Goal: Check status: Check status

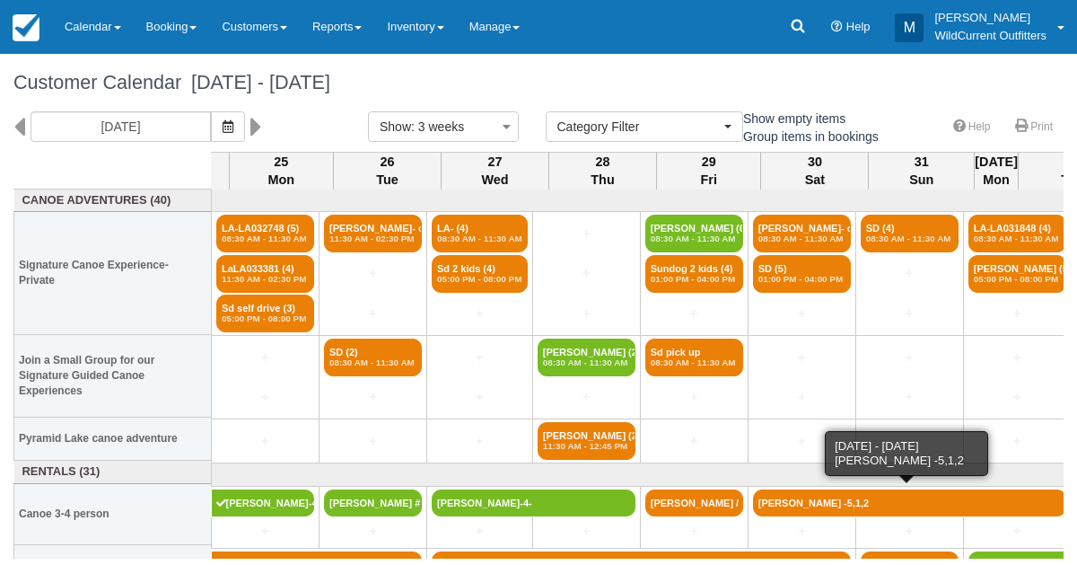
select select
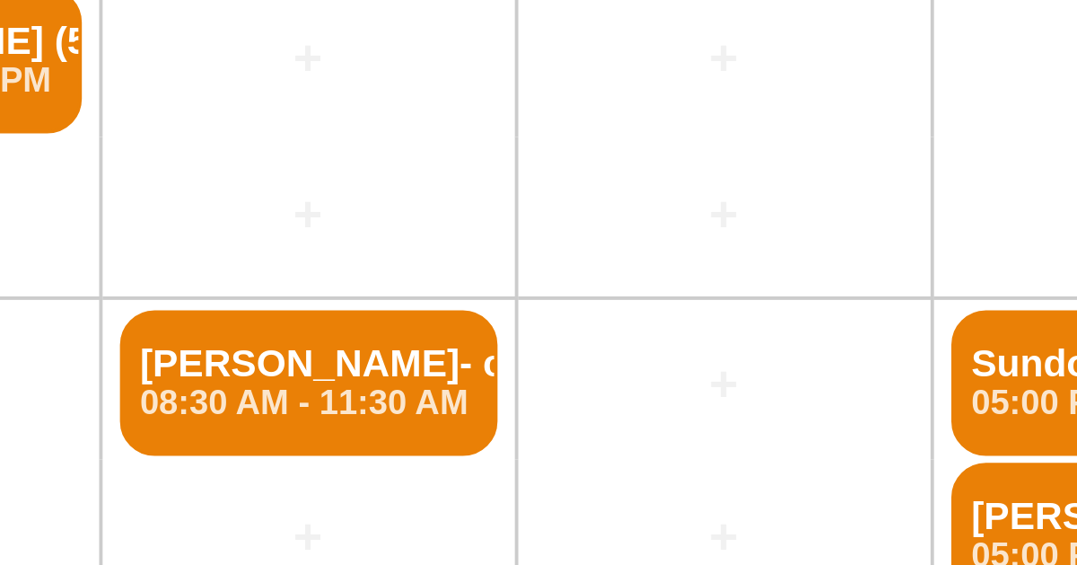
scroll to position [1, 617]
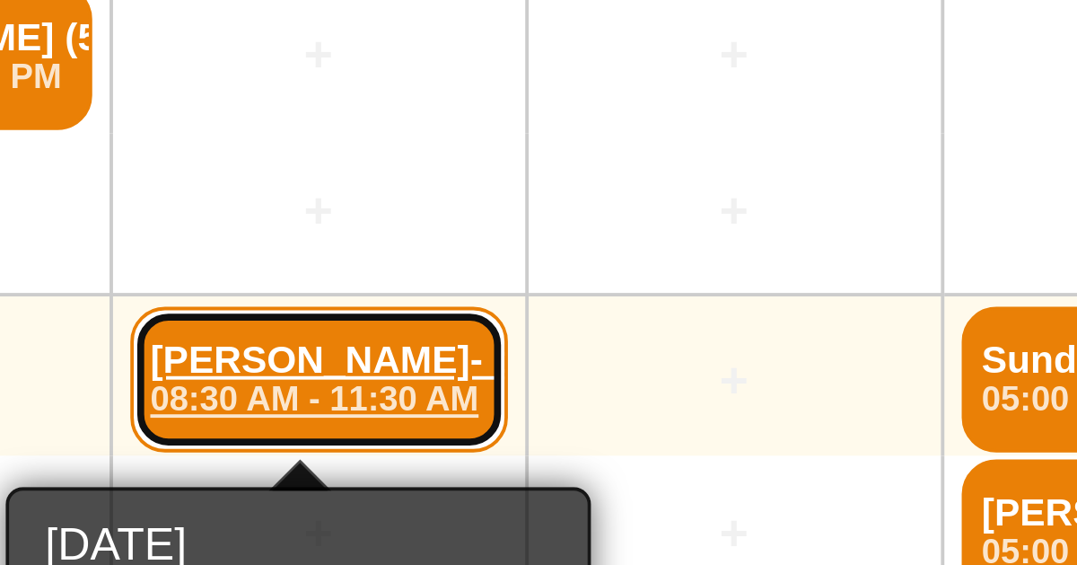
click at [518, 346] on link "Mark McGarry- confir (2) 08:30 AM - 11:30 AM" at bounding box center [509, 356] width 98 height 38
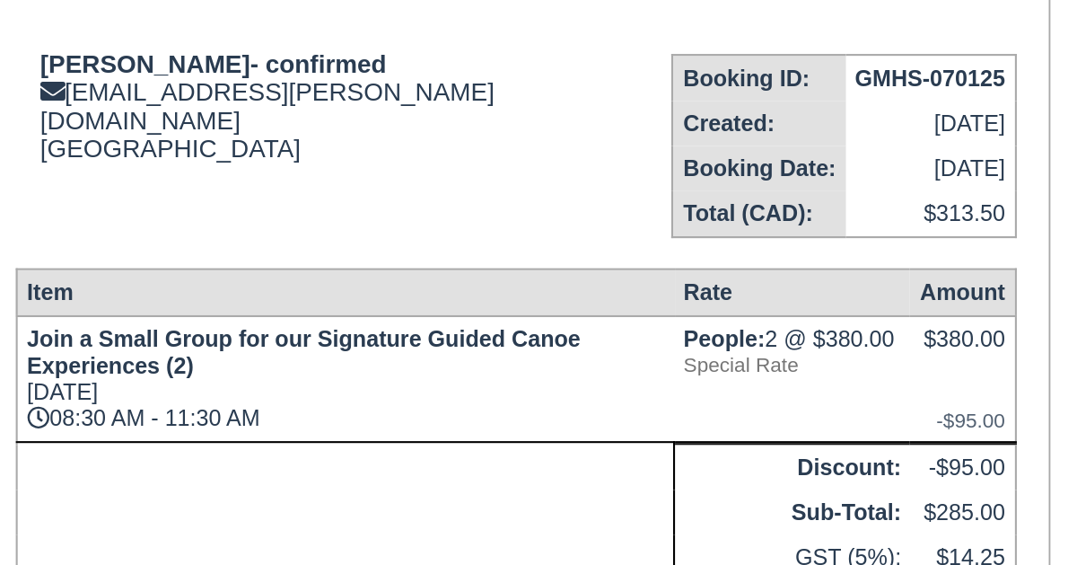
scroll to position [3, 0]
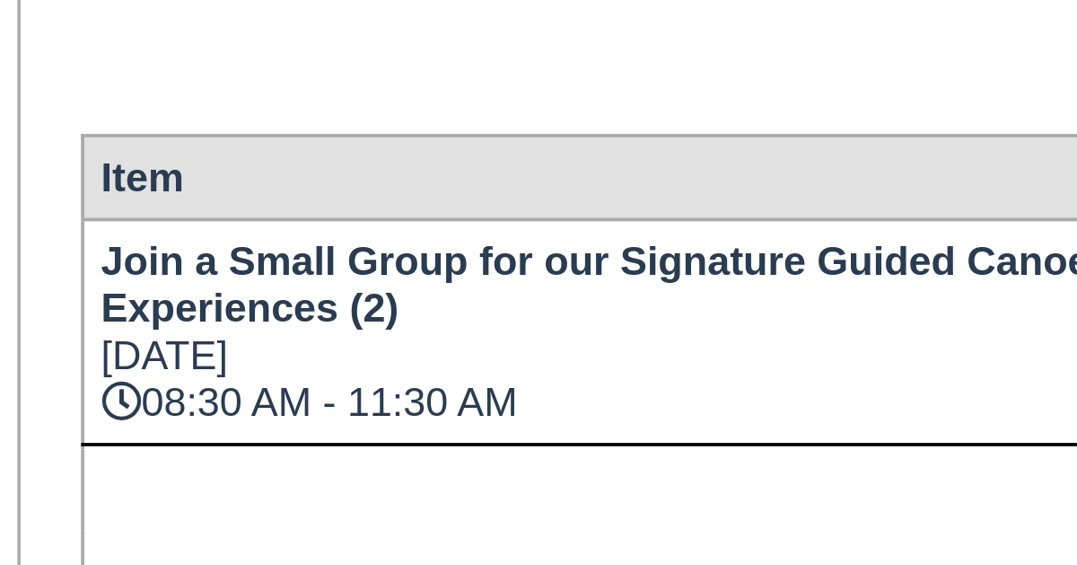
click at [246, 436] on div "Wildcurrent Outfitters Booking Invoice Pending   ZAUI Deposit Paid Waiting List…" at bounding box center [493, 488] width 538 height 653
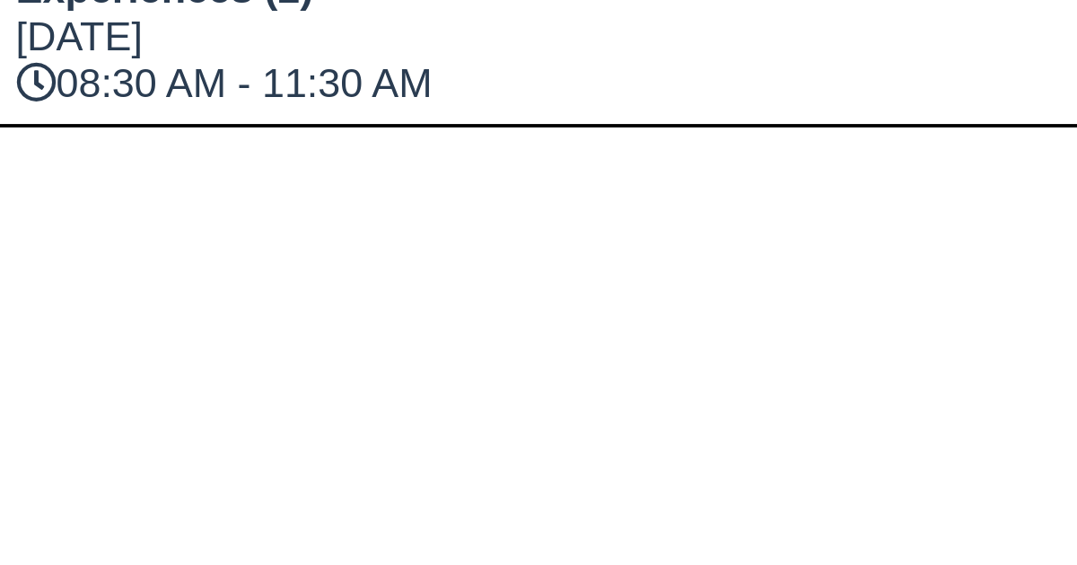
scroll to position [62, 0]
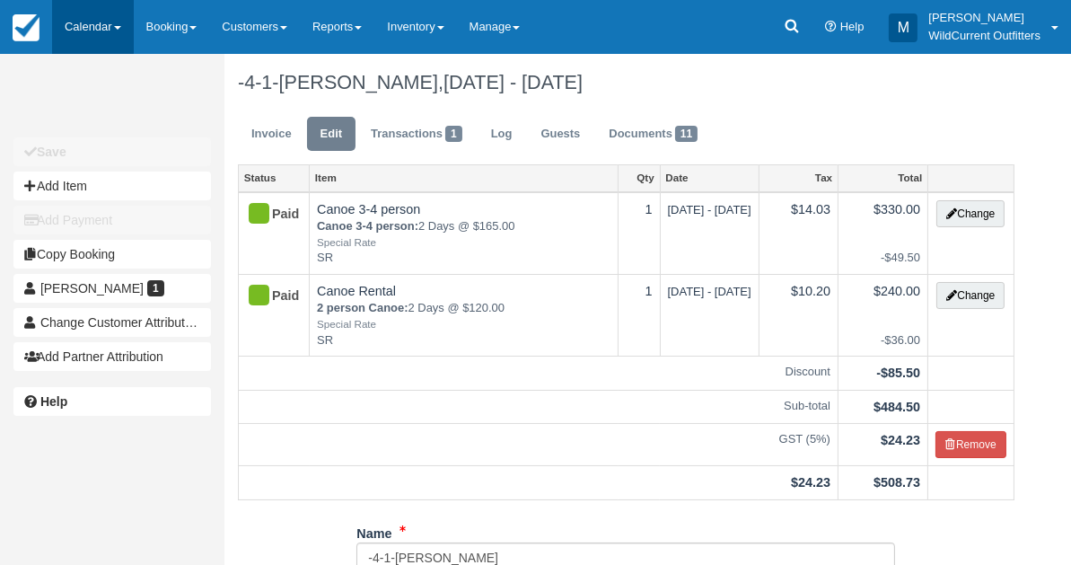
click at [72, 19] on link "Calendar" at bounding box center [93, 27] width 82 height 54
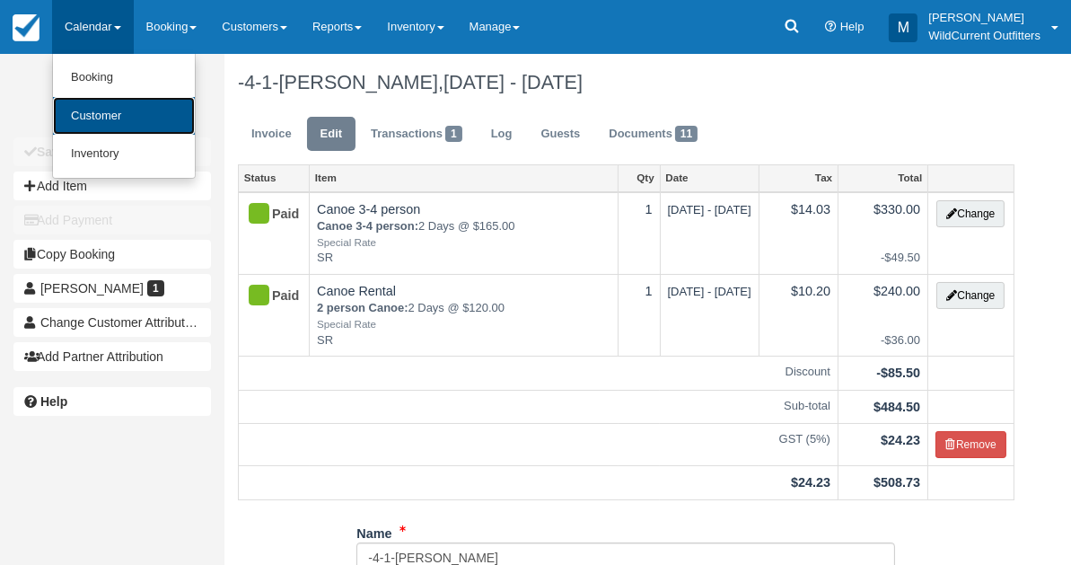
click at [99, 116] on link "Customer" at bounding box center [124, 116] width 142 height 39
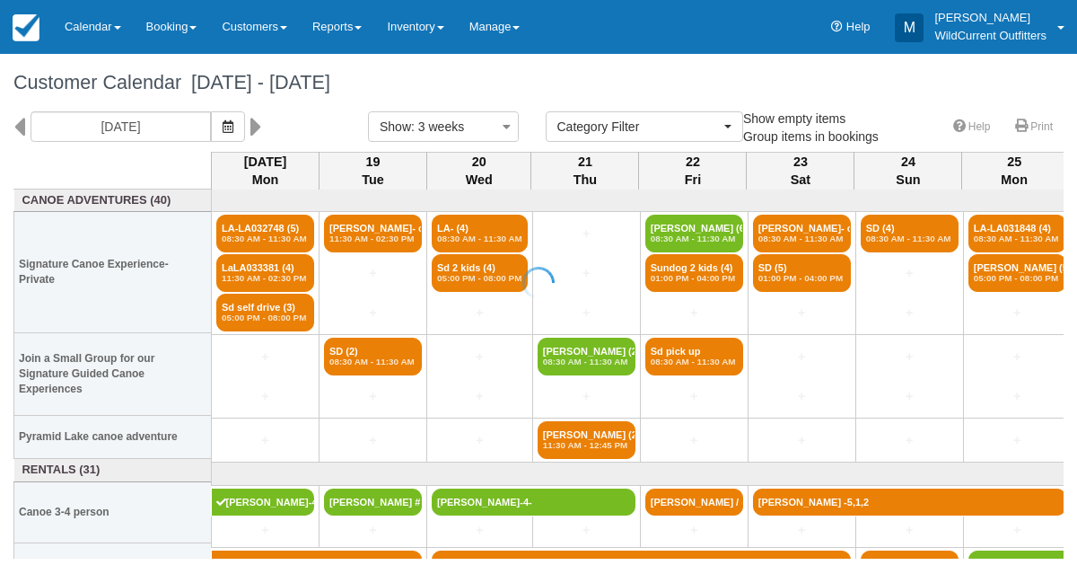
select select
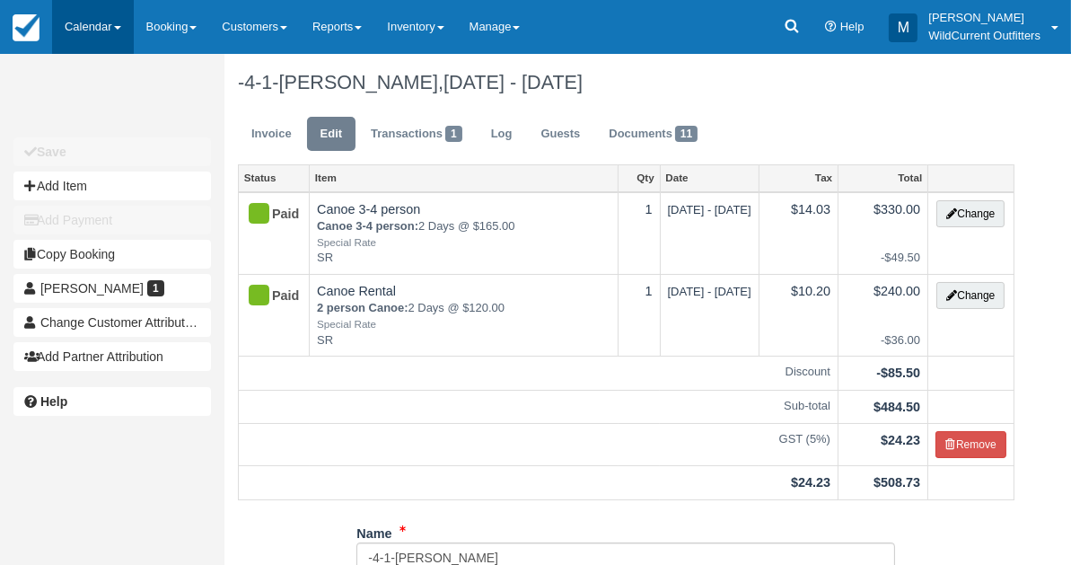
click at [91, 38] on link "Calendar" at bounding box center [93, 27] width 82 height 54
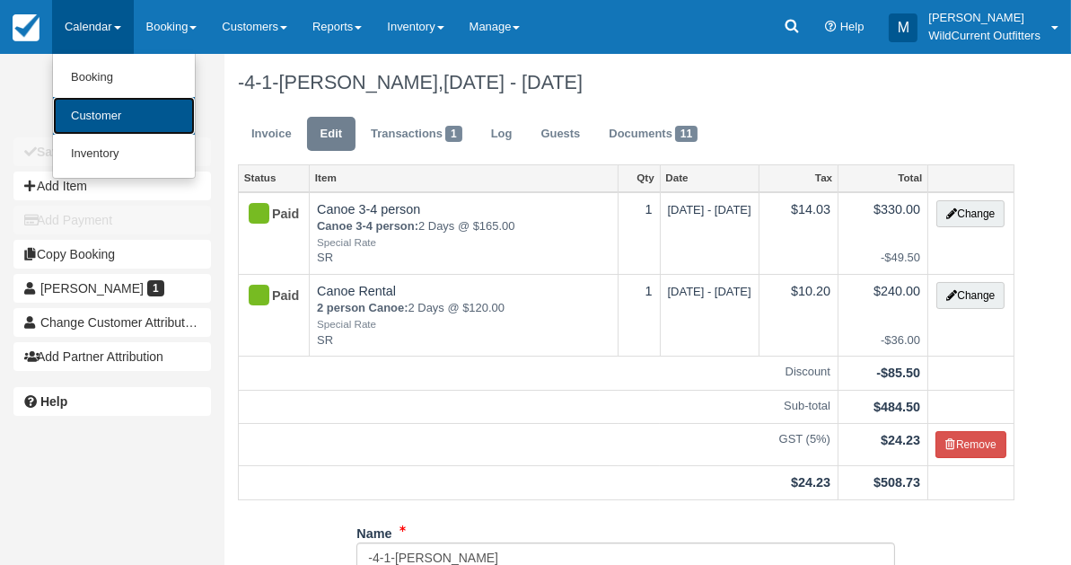
click at [103, 123] on link "Customer" at bounding box center [124, 116] width 142 height 39
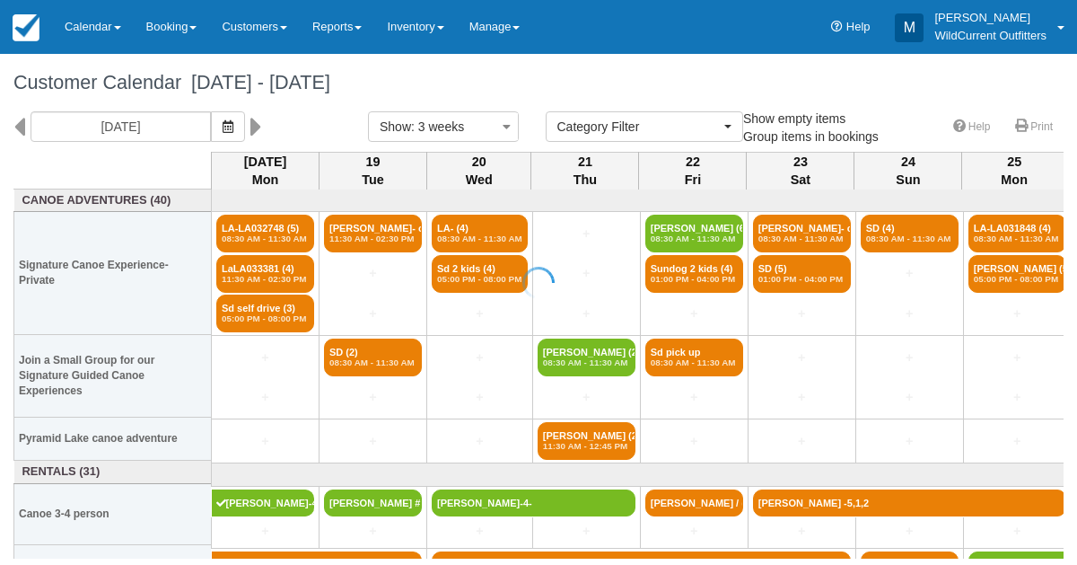
select select
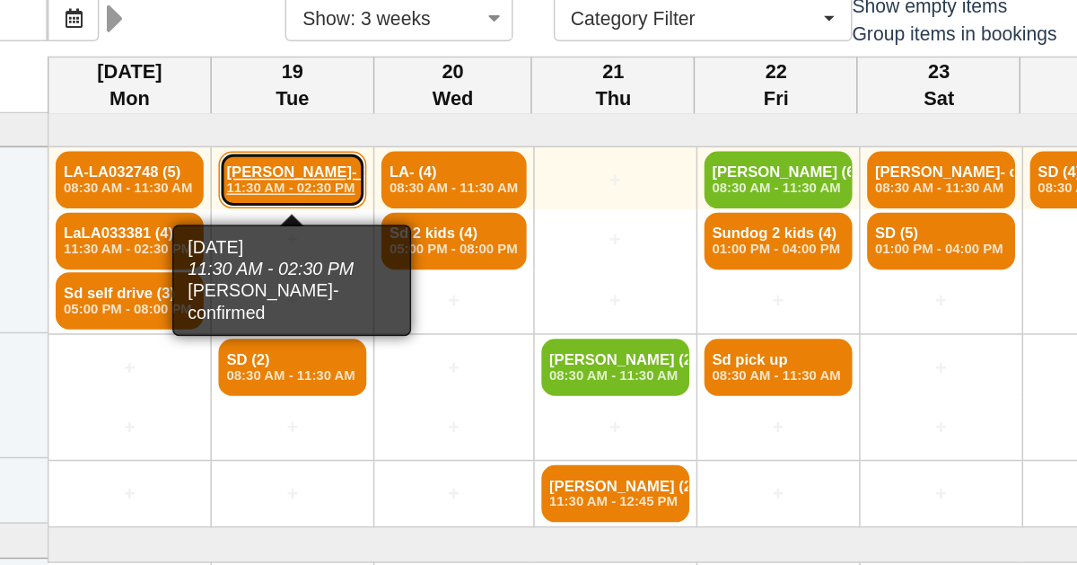
click at [368, 241] on em "11:30 AM - 02:30 PM" at bounding box center [372, 238] width 87 height 11
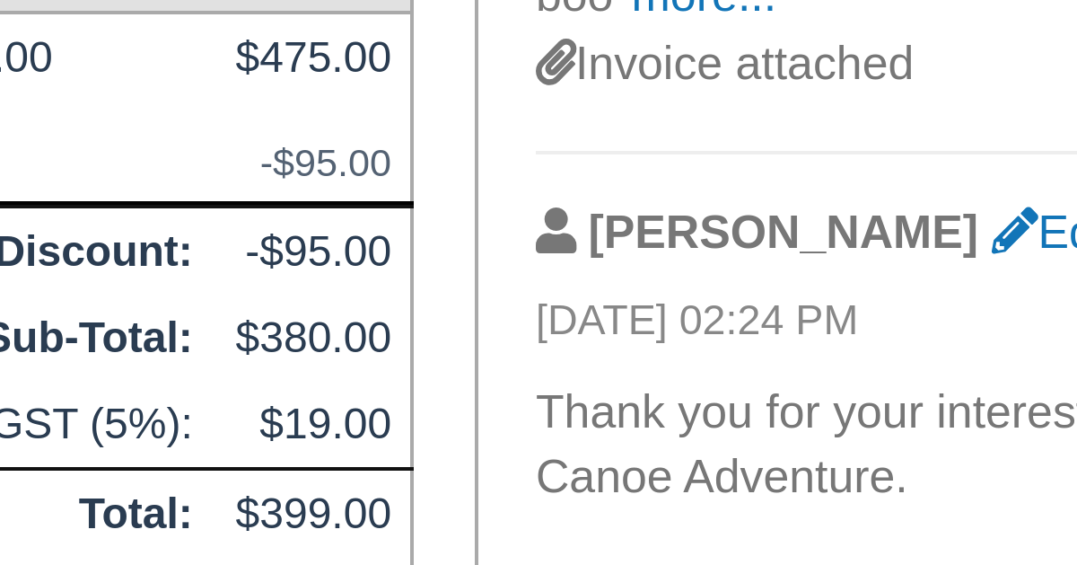
scroll to position [22, 0]
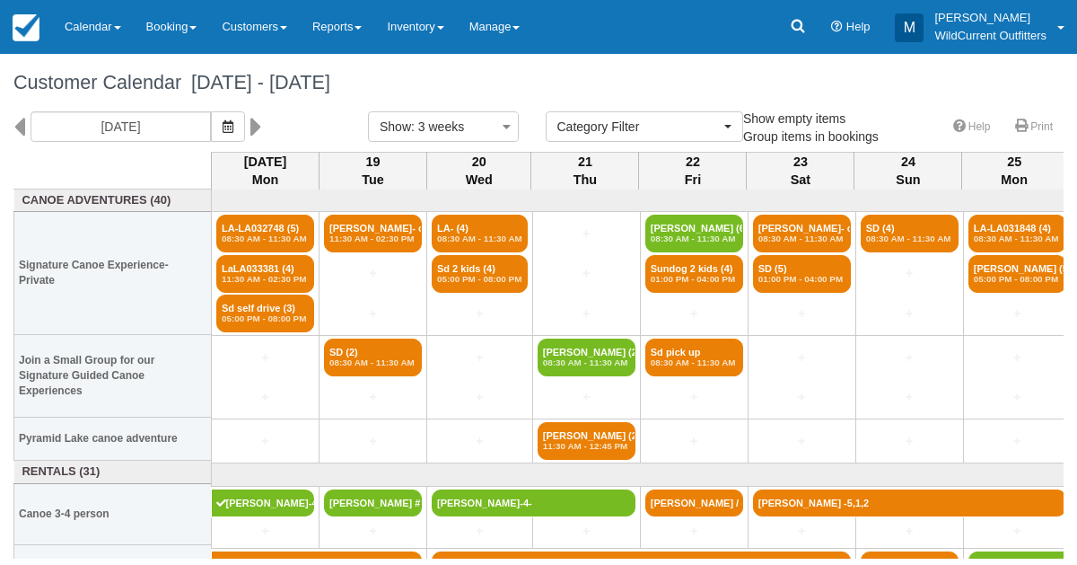
select select
